Goal: Task Accomplishment & Management: Manage account settings

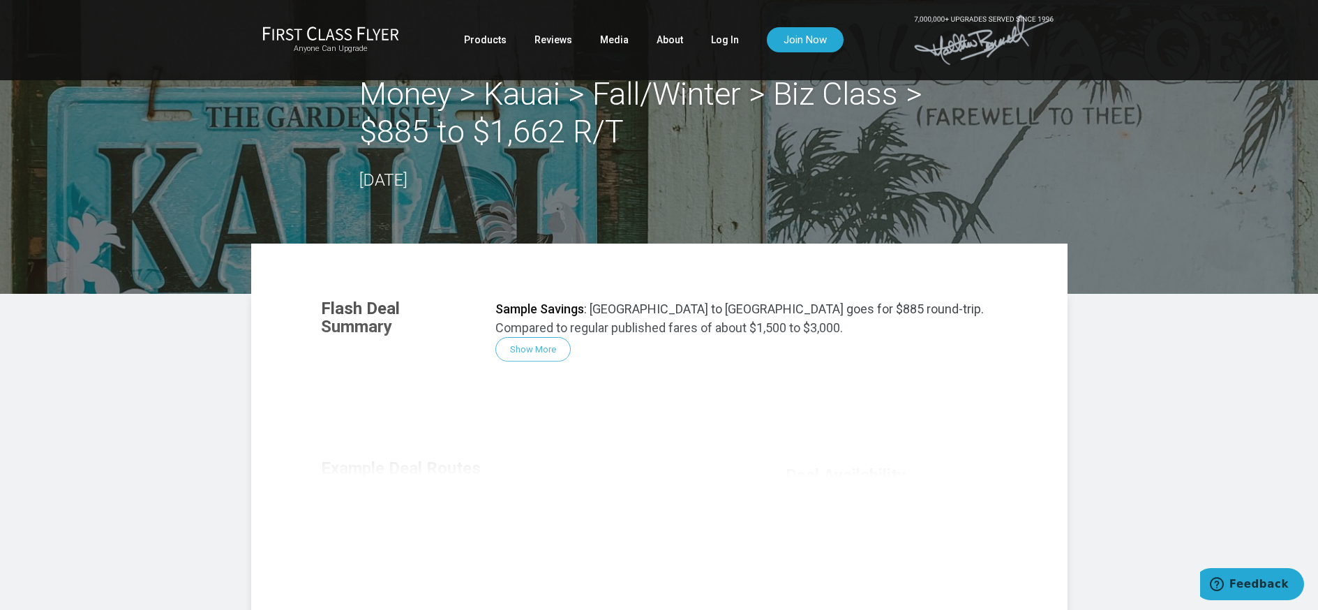
click at [538, 352] on div "Flash Deal Summary Sample Savings : Los Angeles to Kauai goes for $885 round-tr…" at bounding box center [659, 475] width 704 height 380
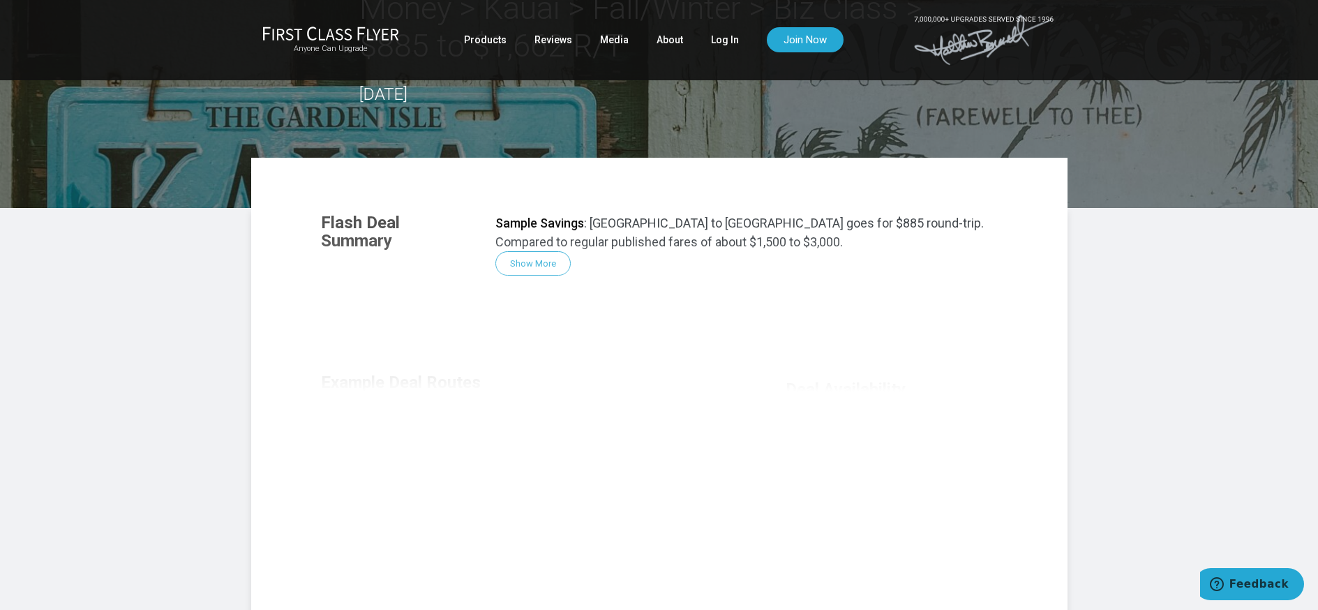
scroll to position [83, 0]
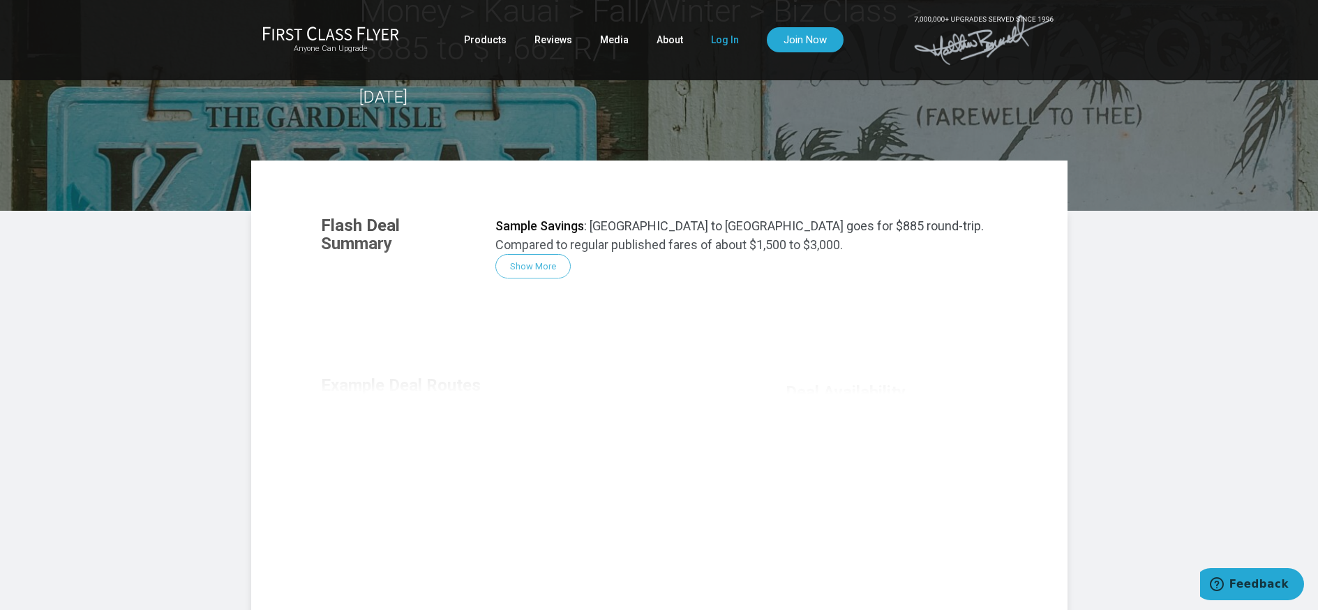
click at [716, 38] on link "Log In" at bounding box center [725, 39] width 28 height 25
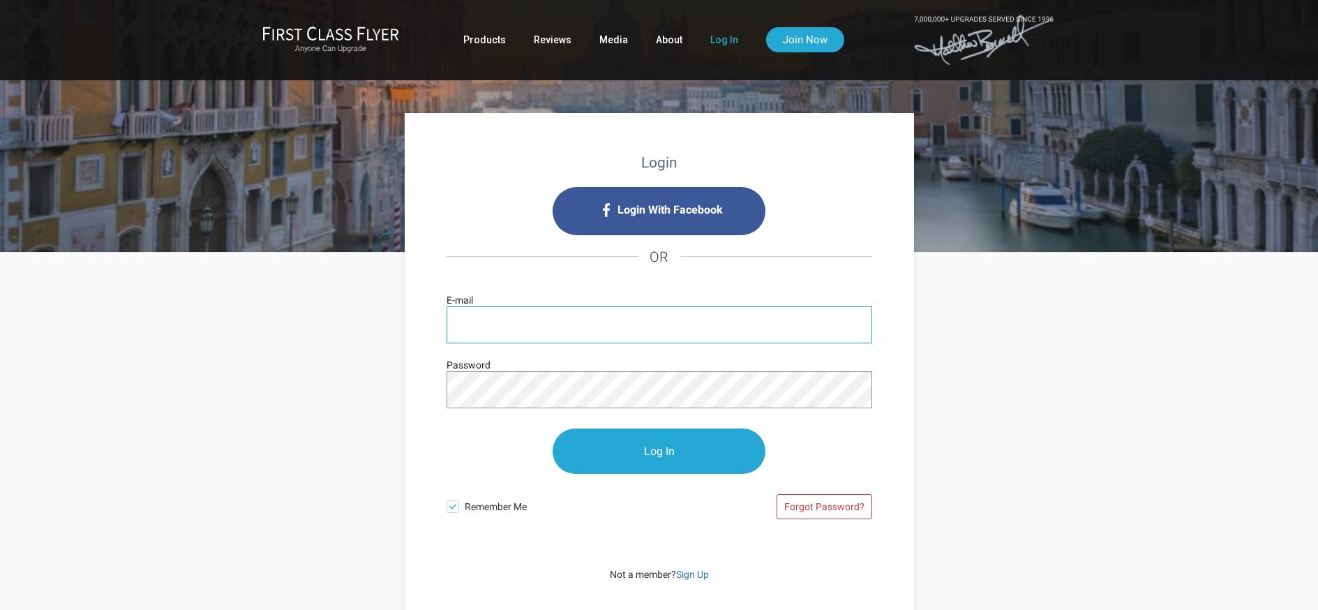
type input "adeskins@gmail.com"
click at [662, 464] on input "Log In" at bounding box center [658, 450] width 213 height 45
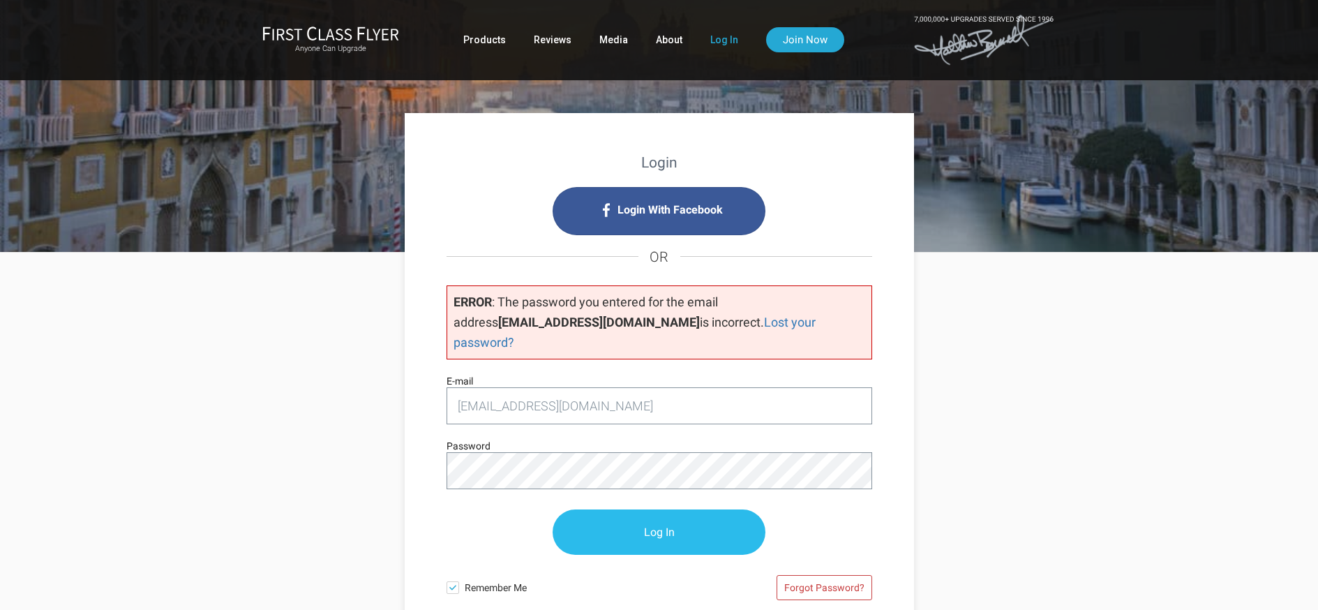
click at [641, 509] on input "Log In" at bounding box center [658, 531] width 213 height 45
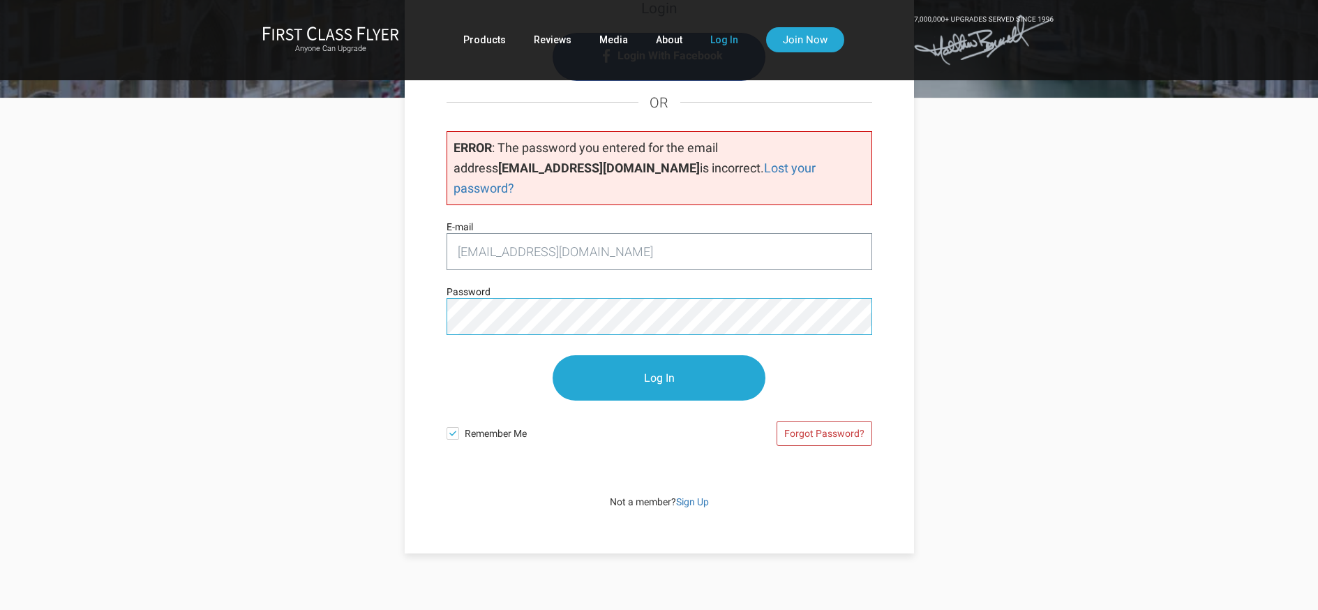
scroll to position [41, 0]
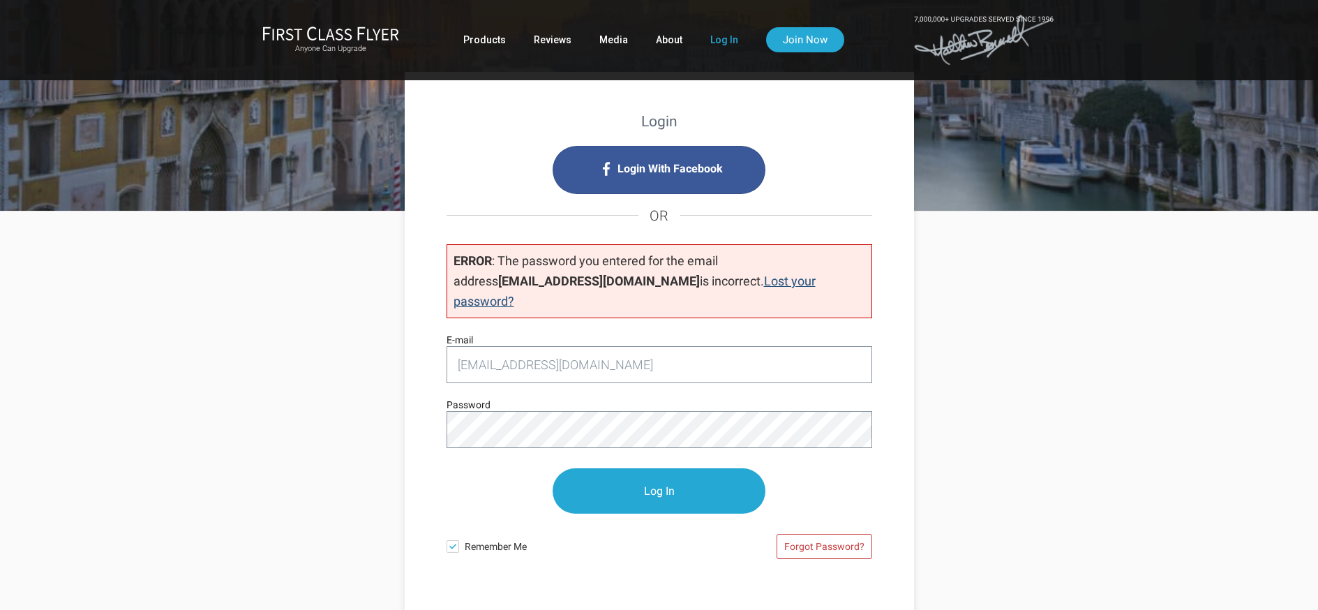
click at [704, 282] on link "Lost your password?" at bounding box center [634, 290] width 362 height 35
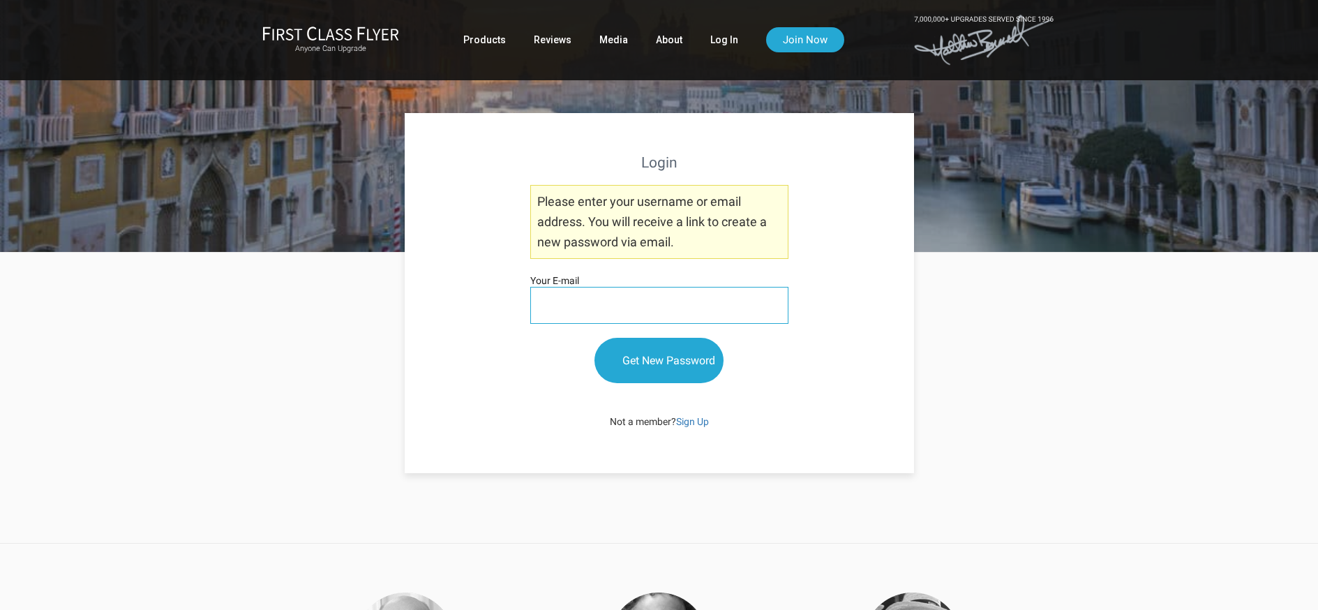
type input "[EMAIL_ADDRESS][DOMAIN_NAME]"
click at [642, 363] on input "Get New Password" at bounding box center [658, 360] width 129 height 45
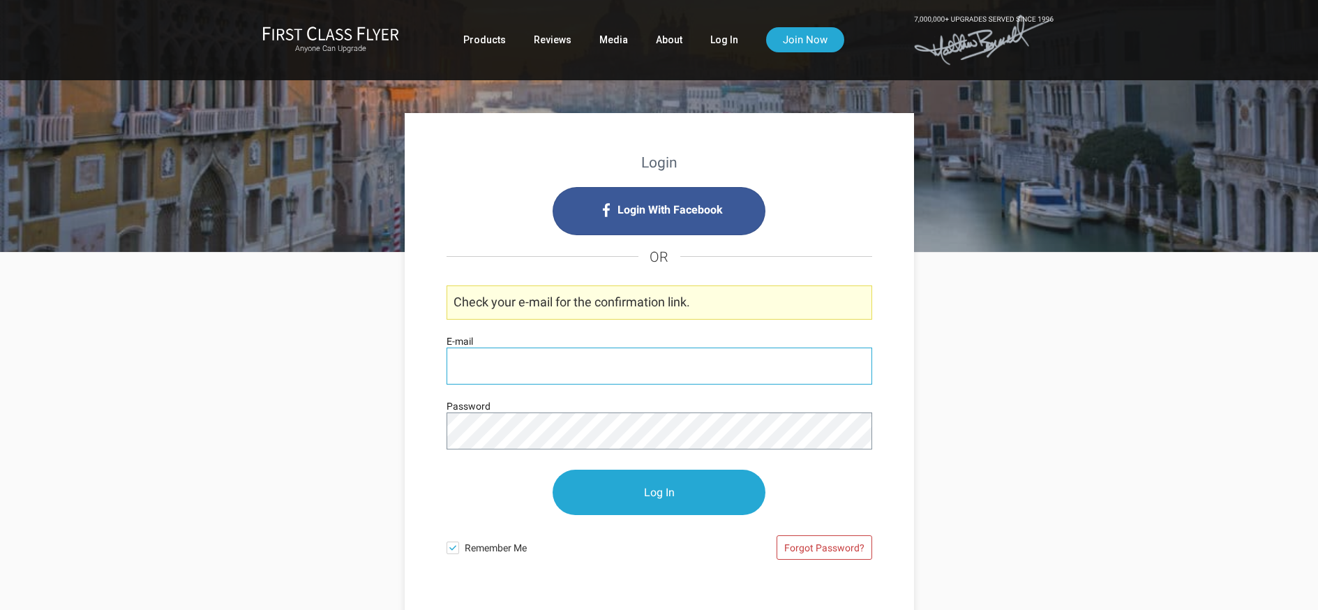
type input "[EMAIL_ADDRESS][DOMAIN_NAME]"
click at [662, 493] on input "Log In" at bounding box center [658, 491] width 213 height 45
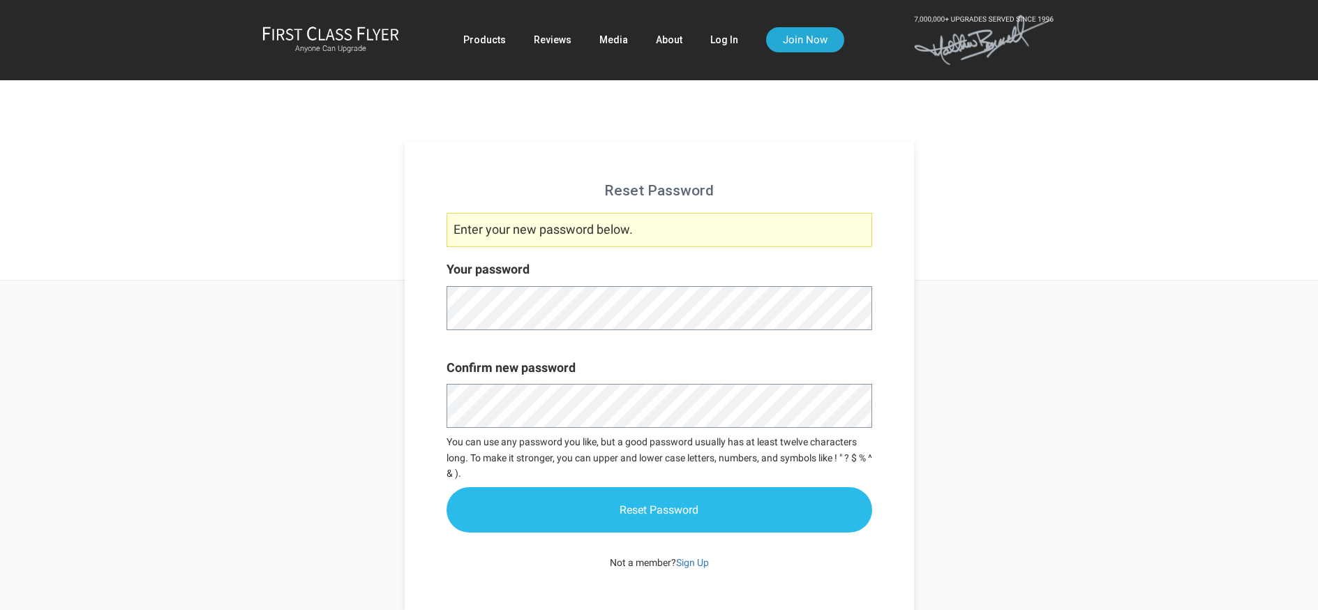
click at [651, 510] on input "Reset Password" at bounding box center [658, 509] width 425 height 45
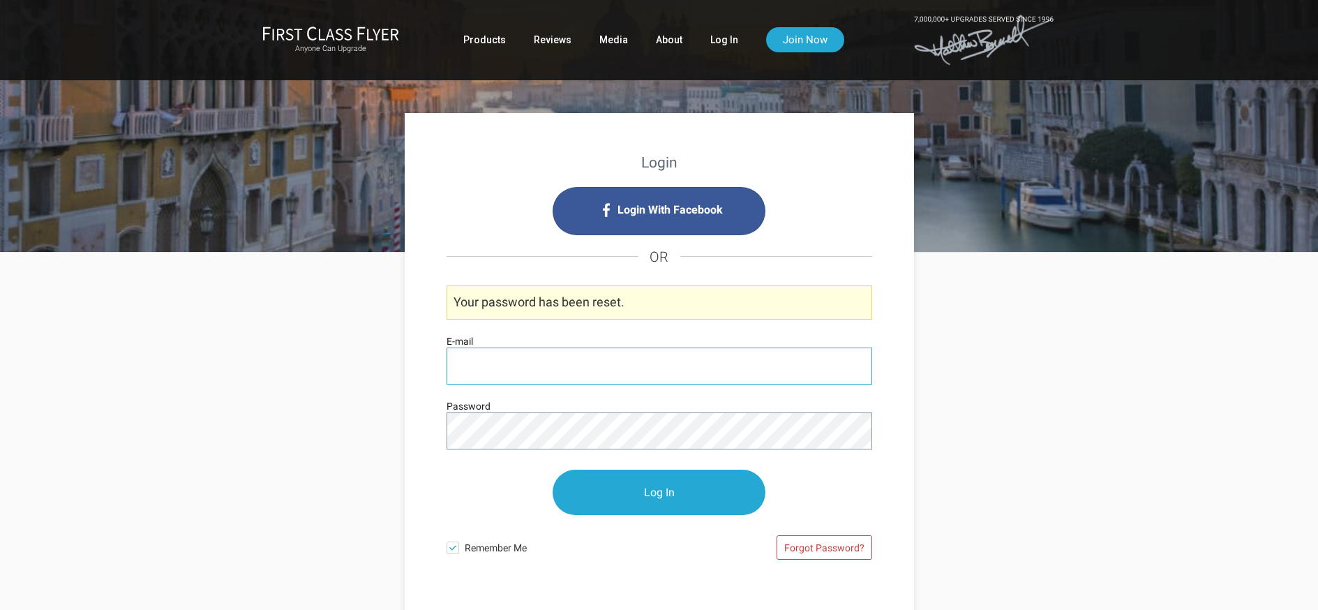
type input "[EMAIL_ADDRESS][DOMAIN_NAME]"
click at [663, 497] on input "Log In" at bounding box center [658, 491] width 213 height 45
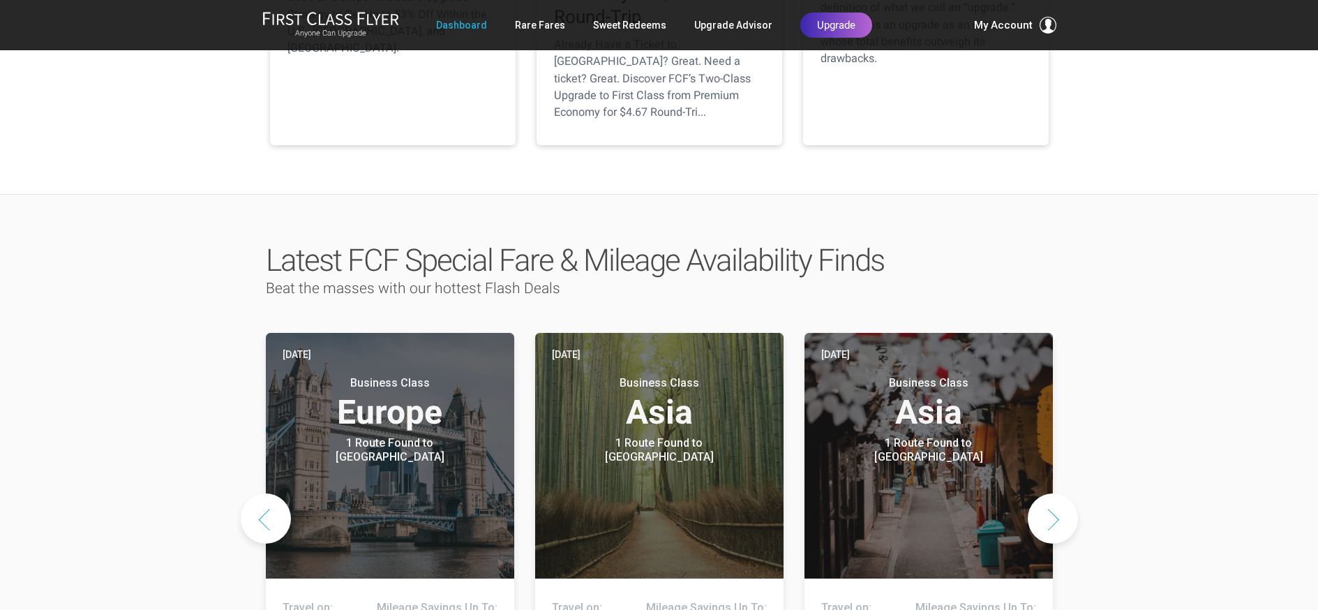
scroll to position [622, 0]
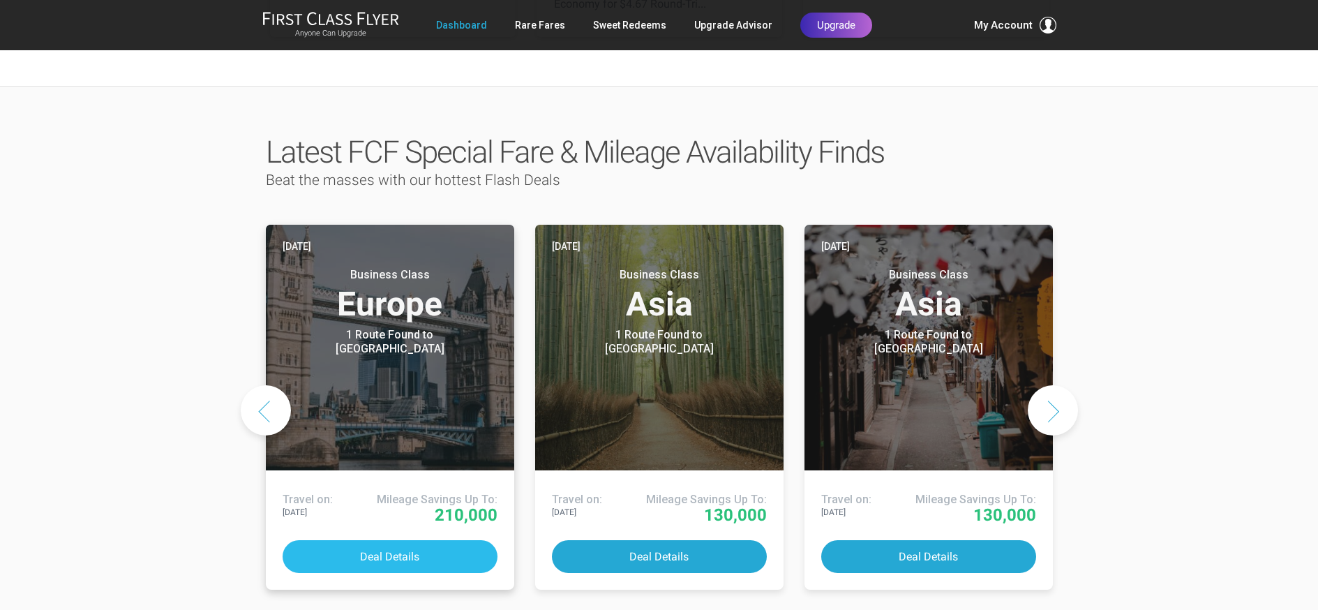
click at [395, 540] on button "Deal Details" at bounding box center [389, 556] width 215 height 33
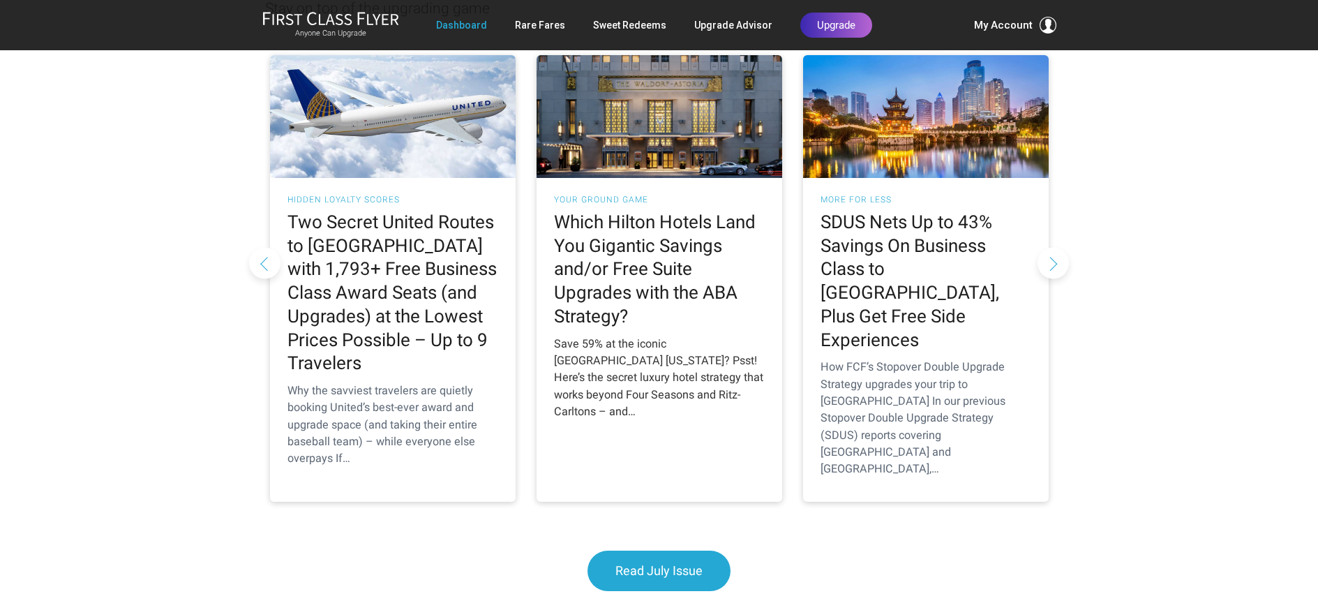
scroll to position [1364, 0]
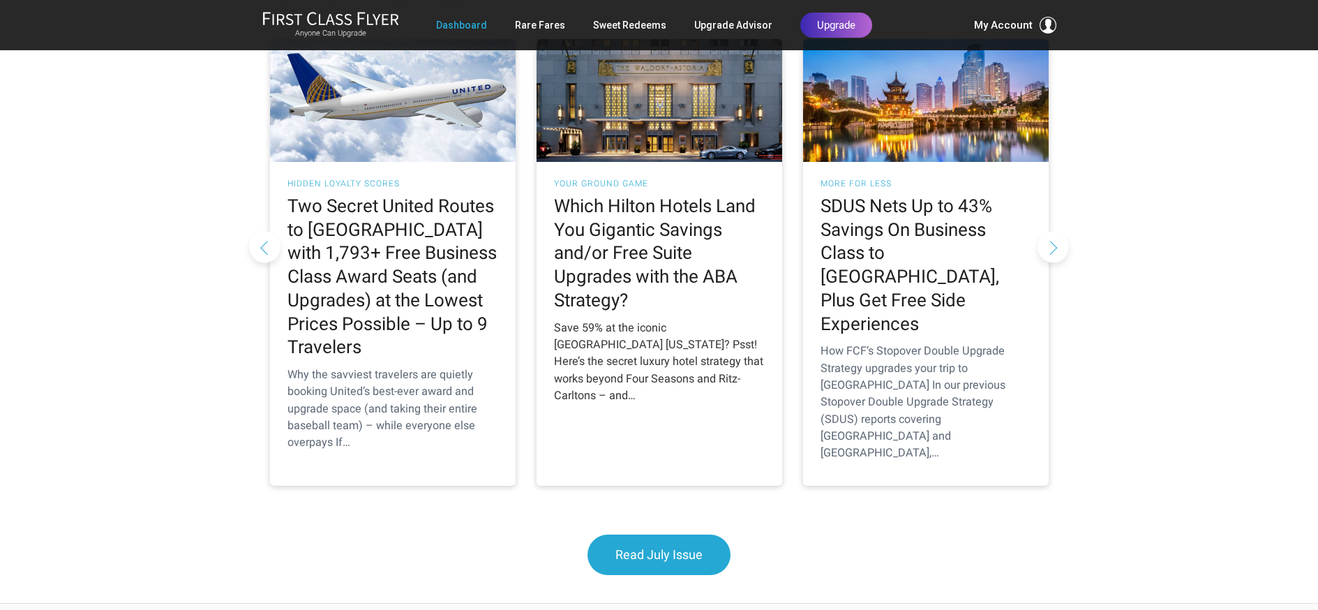
click at [631, 195] on h2 "Which Hilton Hotels Land You Gigantic Savings and/or Free Suite Upgrades with t…" at bounding box center [659, 254] width 211 height 118
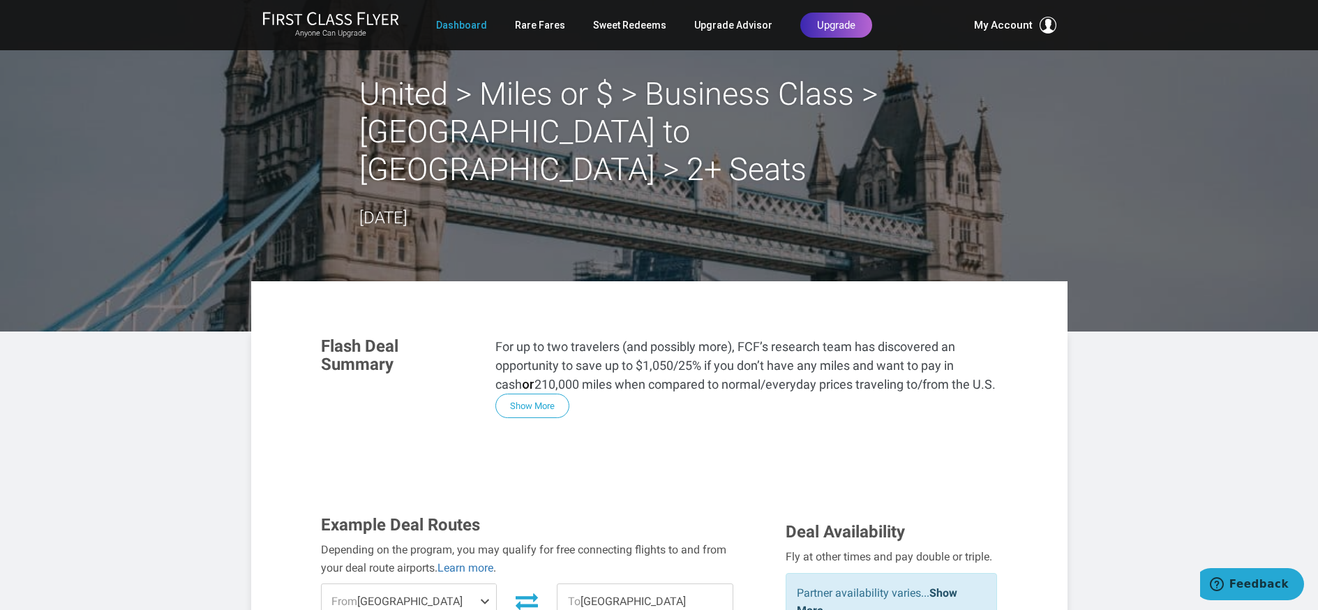
click at [474, 30] on link "Dashboard" at bounding box center [461, 25] width 51 height 25
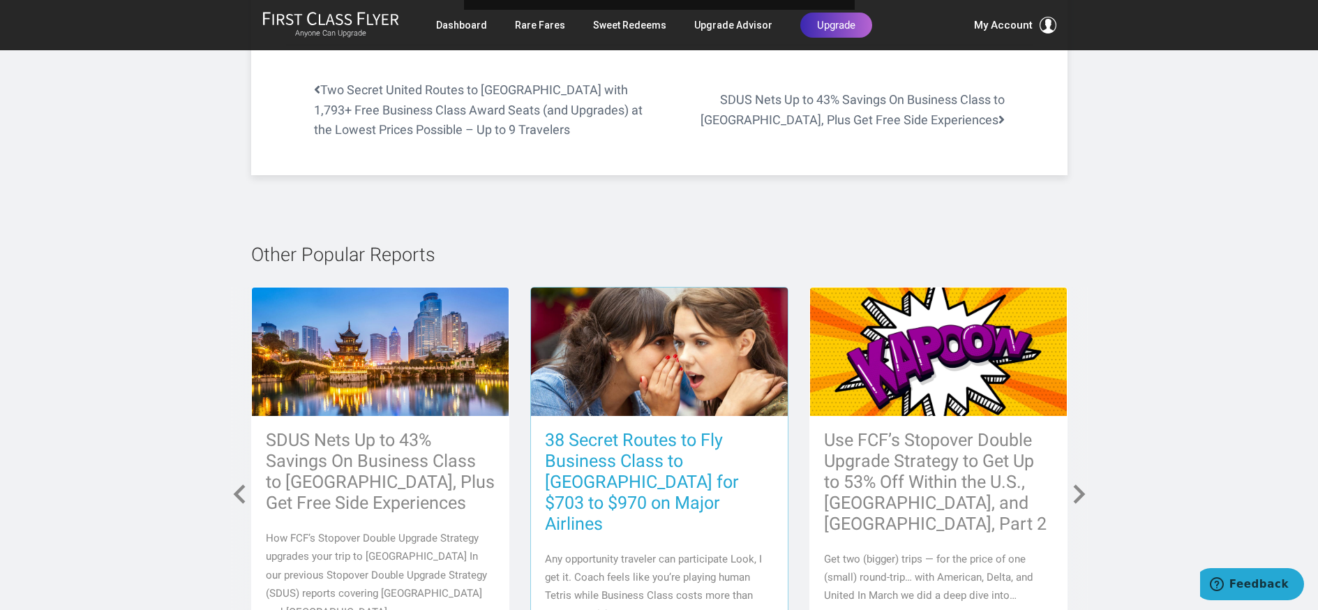
scroll to position [2665, 0]
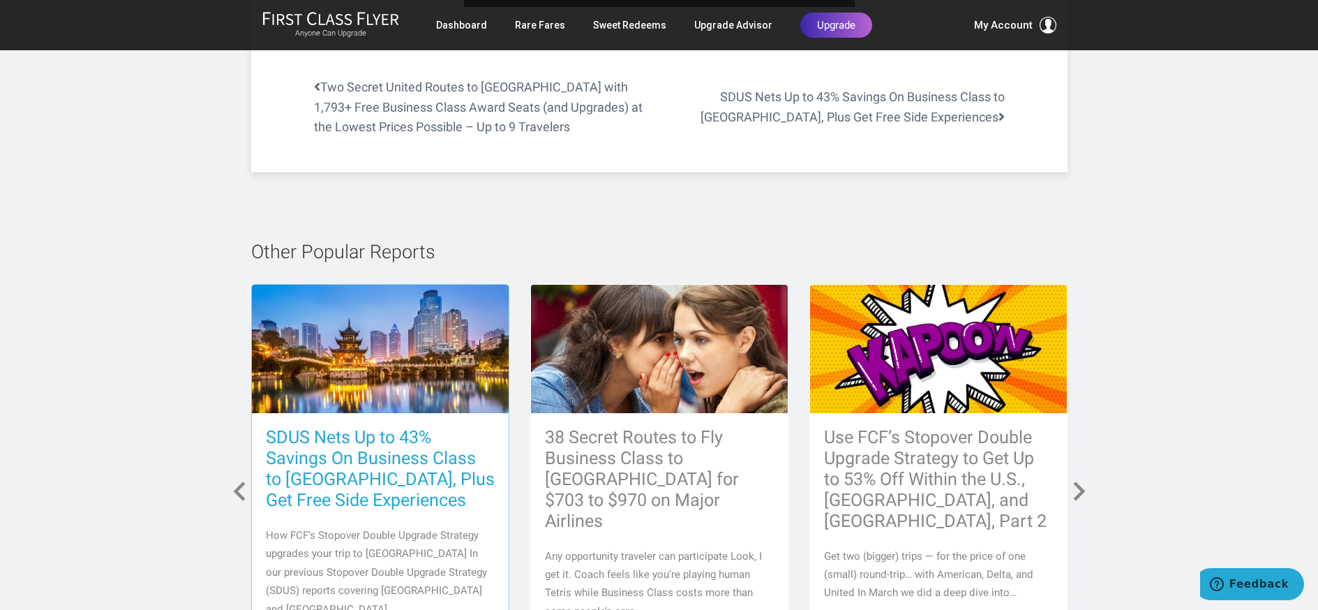
click at [370, 481] on h3 "SDUS Nets Up to 43% Savings On Business Class to [GEOGRAPHIC_DATA], Plus Get Fr…" at bounding box center [380, 469] width 229 height 84
